Goal: Task Accomplishment & Management: Manage account settings

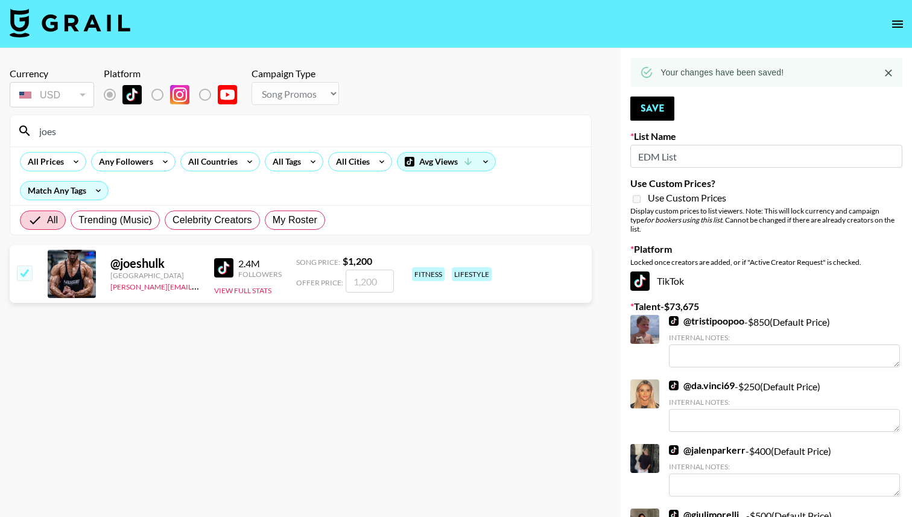
select select "Song"
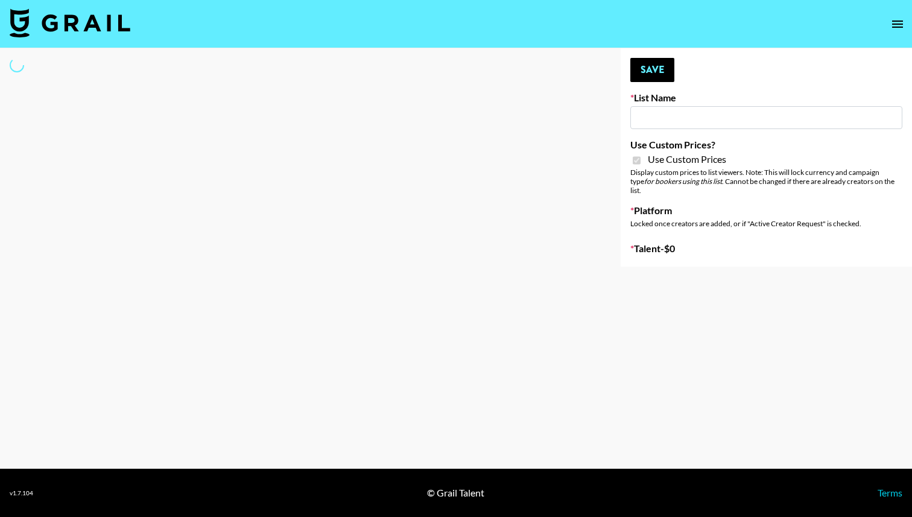
type input "Nourish"
checkbox input "true"
select select "Brand"
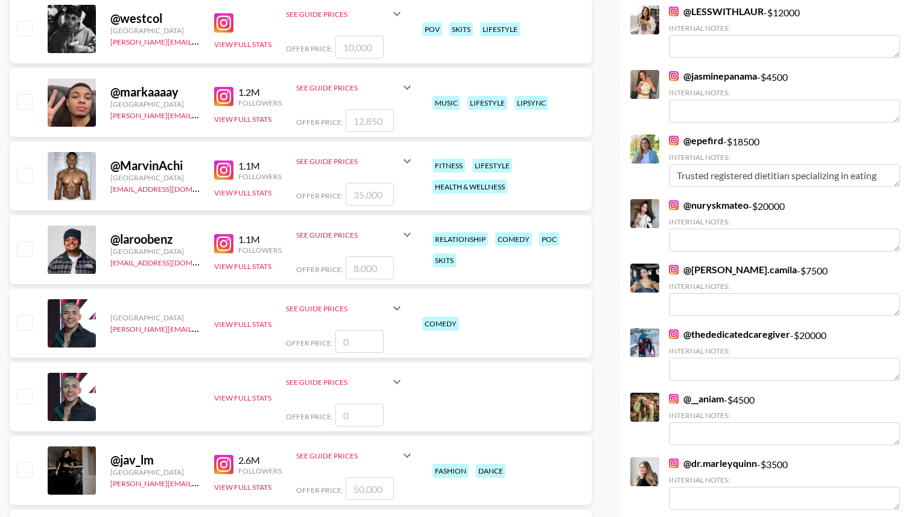
scroll to position [816, 0]
